Goal: Task Accomplishment & Management: Manage account settings

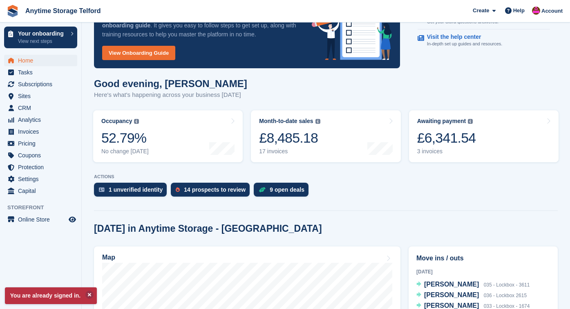
scroll to position [54, 0]
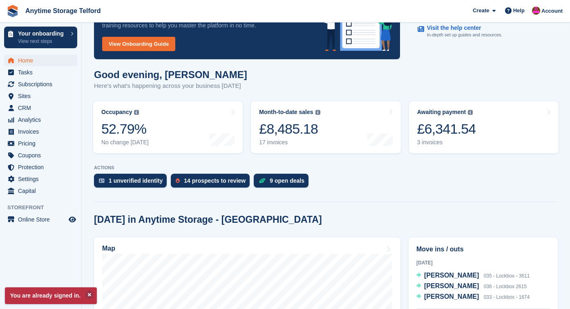
click at [208, 192] on section "You are already signed in. Your onboarding Welcome to Stora! Press the button b…" at bounding box center [326, 270] width 489 height 648
click at [209, 186] on div "14 prospects to review" at bounding box center [210, 181] width 79 height 14
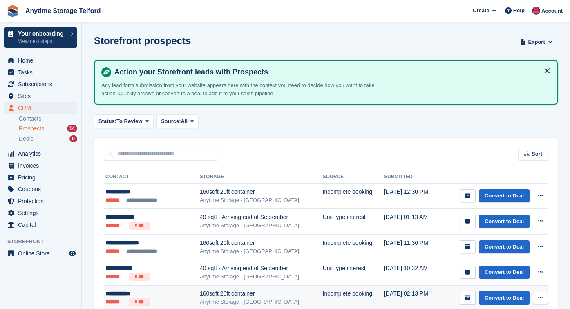
click at [211, 304] on div "Anytime Storage - [GEOGRAPHIC_DATA]" at bounding box center [261, 302] width 123 height 8
